Goal: Information Seeking & Learning: Learn about a topic

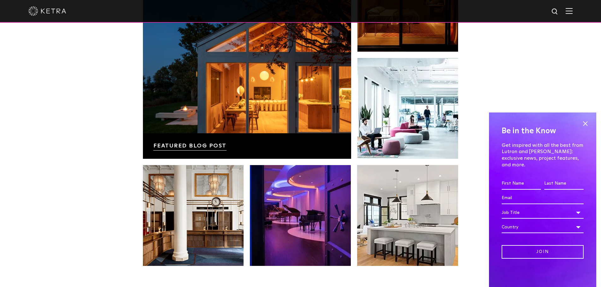
scroll to position [1135, 0]
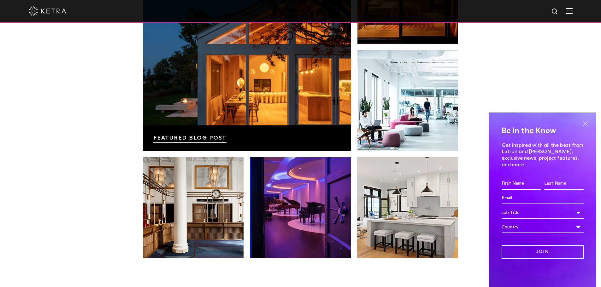
click at [585, 128] on span at bounding box center [584, 123] width 9 height 9
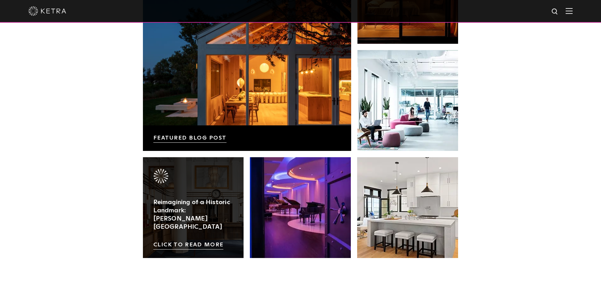
scroll to position [1326, 0]
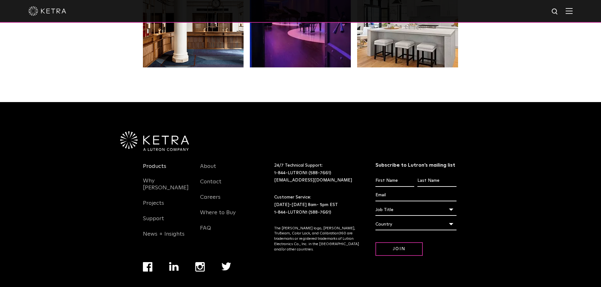
click at [153, 163] on link "Products" at bounding box center [154, 170] width 23 height 15
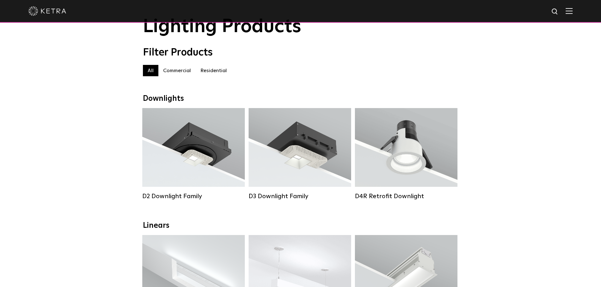
scroll to position [63, 0]
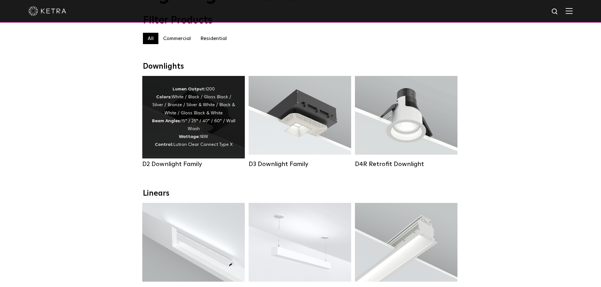
click at [207, 129] on div "Lumen Output: 1200 Colors: White / Black / Gloss Black / Silver / Bronze / Silv…" at bounding box center [194, 117] width 84 height 64
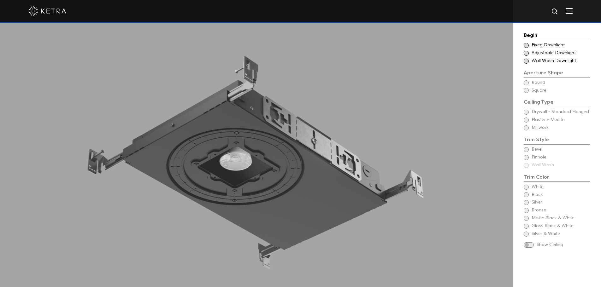
scroll to position [567, 0]
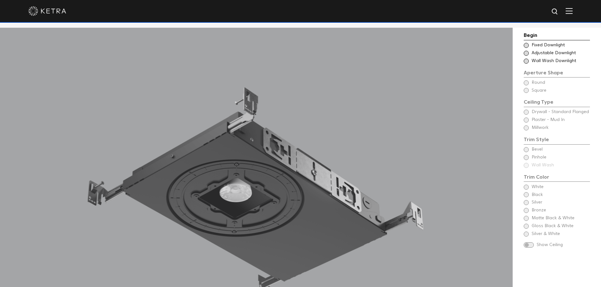
click at [526, 54] on span at bounding box center [525, 53] width 5 height 5
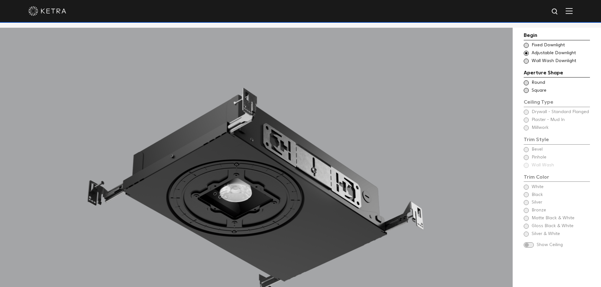
click at [526, 82] on span at bounding box center [525, 82] width 5 height 5
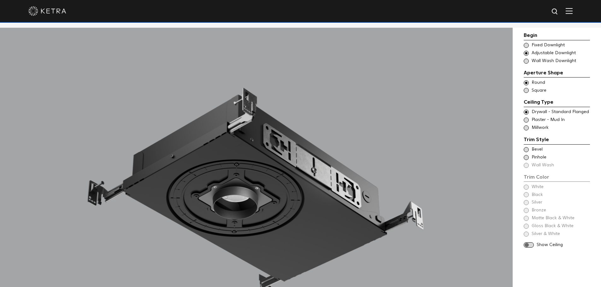
click at [525, 149] on span at bounding box center [525, 149] width 5 height 5
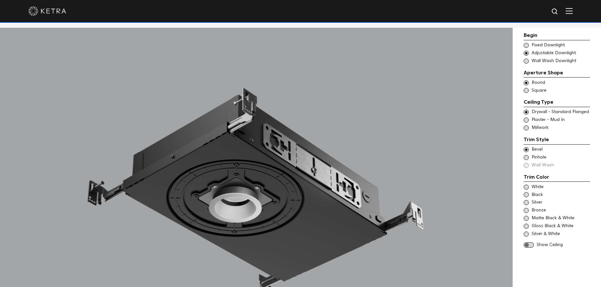
click at [527, 187] on span at bounding box center [525, 187] width 5 height 5
click at [527, 244] on span at bounding box center [528, 244] width 10 height 5
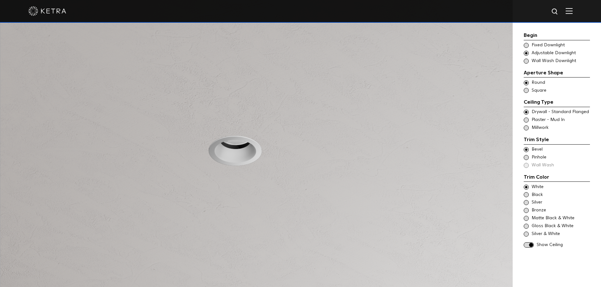
scroll to position [536, 0]
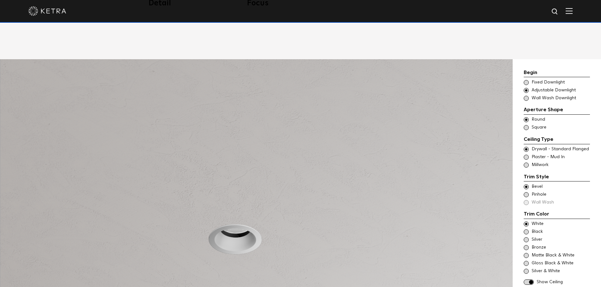
click at [571, 12] on img at bounding box center [568, 11] width 7 height 6
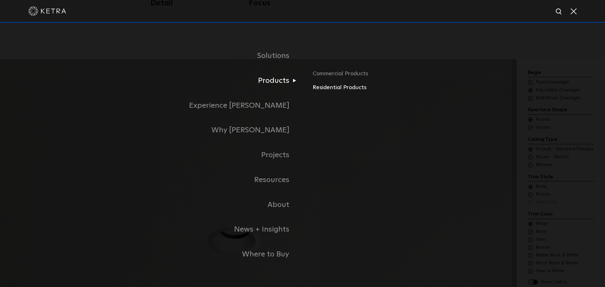
click at [337, 89] on link "Residential Products" at bounding box center [387, 87] width 148 height 9
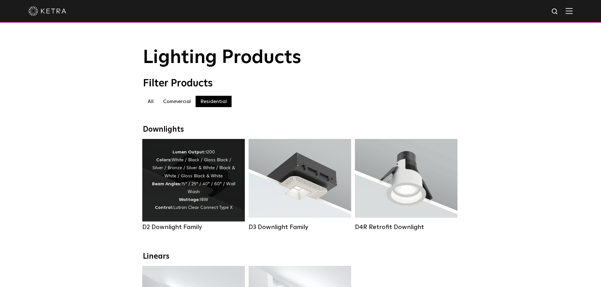
click at [183, 227] on div "D2 Downlight Family" at bounding box center [193, 185] width 102 height 92
click at [195, 202] on strong "Wattage:" at bounding box center [189, 200] width 21 height 4
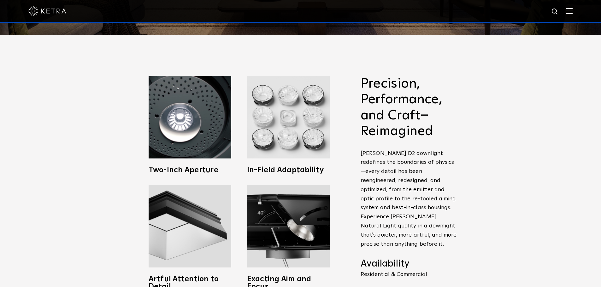
scroll to position [252, 0]
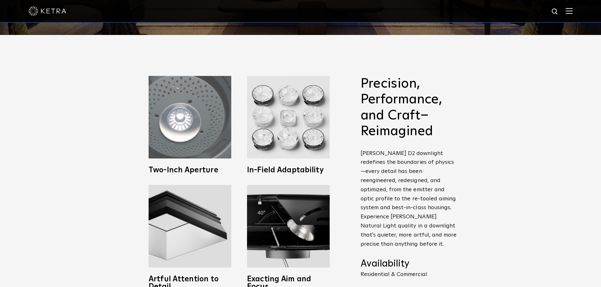
click at [189, 137] on img at bounding box center [189, 117] width 83 height 83
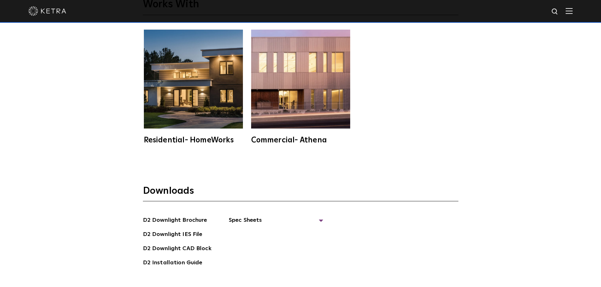
scroll to position [1766, 0]
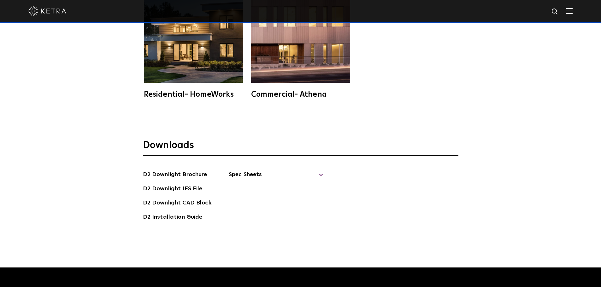
click at [244, 170] on span "Spec Sheets" at bounding box center [276, 177] width 95 height 14
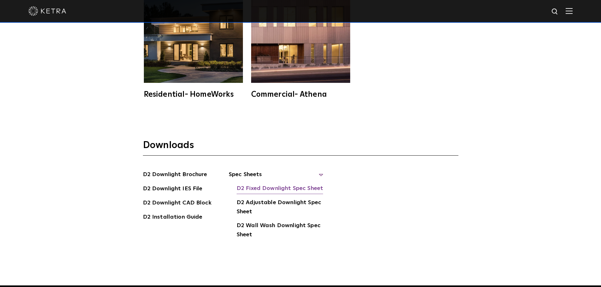
click at [269, 184] on link "D2 Fixed Downlight Spec Sheet" at bounding box center [279, 189] width 86 height 10
click at [259, 198] on link "D2 Adjustable Downlight Spec Sheet" at bounding box center [279, 207] width 87 height 19
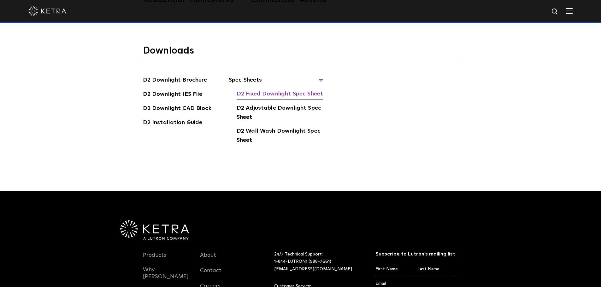
scroll to position [1734, 0]
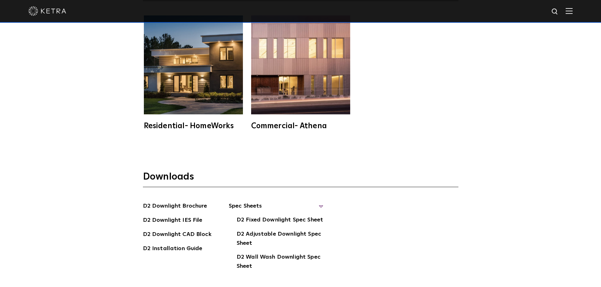
click at [320, 202] on span "Spec Sheets" at bounding box center [276, 209] width 95 height 14
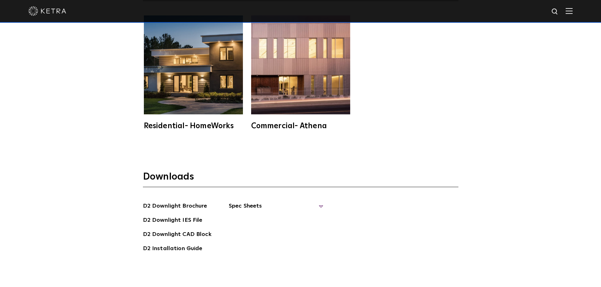
click at [246, 202] on span "Spec Sheets" at bounding box center [276, 209] width 95 height 14
